Goal: Transaction & Acquisition: Purchase product/service

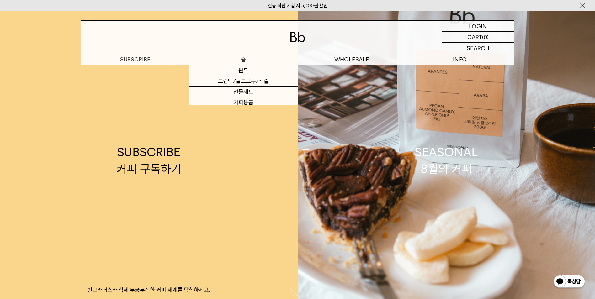
click at [252, 58] on p "숍" at bounding box center [243, 59] width 108 height 11
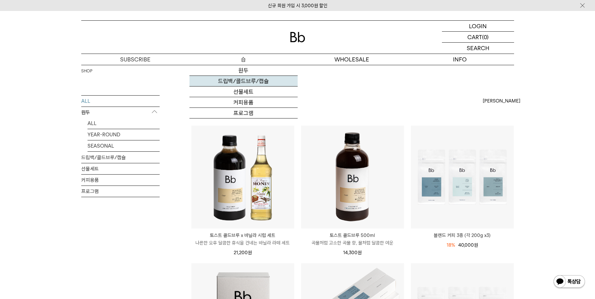
click at [251, 80] on link "드립백/콜드브루/캡슐" at bounding box center [243, 81] width 108 height 11
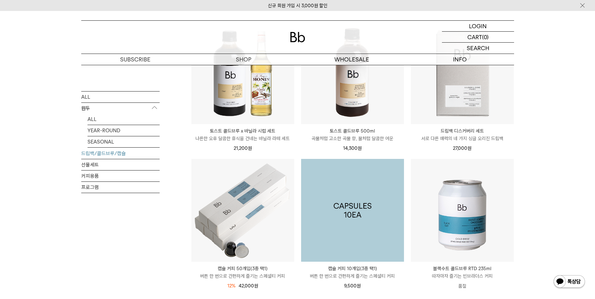
scroll to position [157, 0]
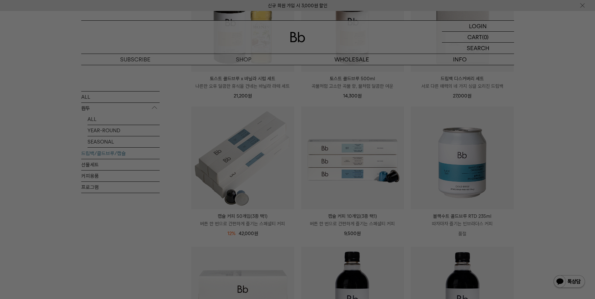
click at [448, 108] on div at bounding box center [297, 149] width 595 height 299
